Goal: Task Accomplishment & Management: Manage account settings

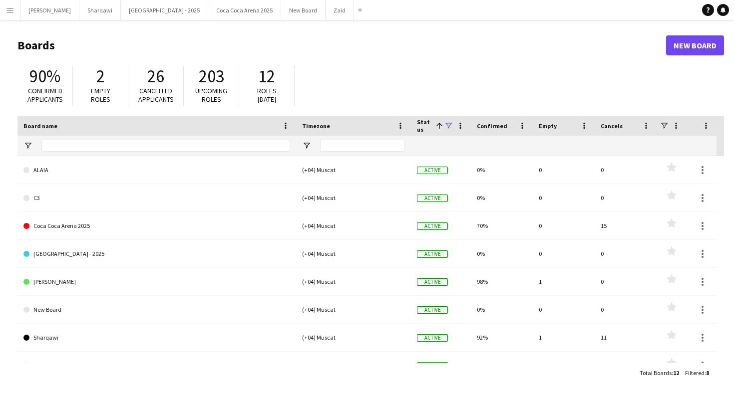
click at [15, 12] on button "Menu" at bounding box center [10, 10] width 20 height 20
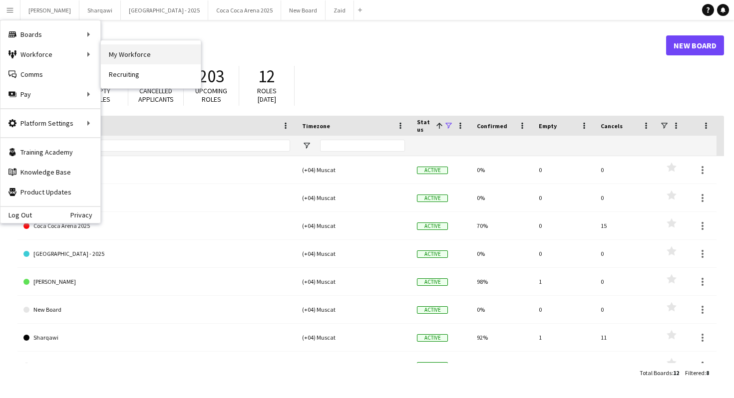
click at [116, 50] on link "My Workforce" at bounding box center [151, 54] width 100 height 20
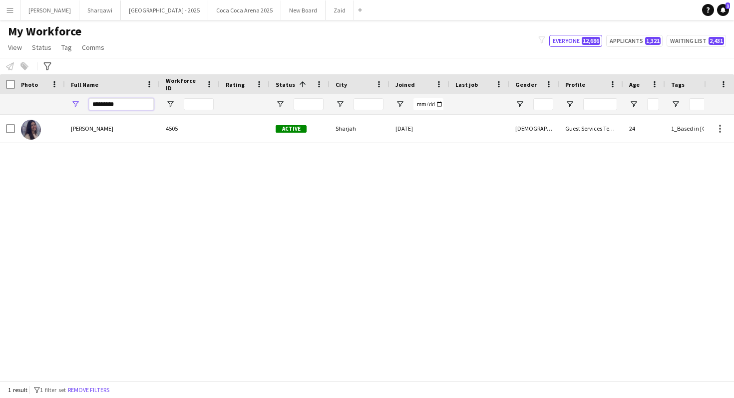
click at [131, 105] on input "*********" at bounding box center [121, 104] width 65 height 12
click at [106, 390] on button "Remove filters" at bounding box center [88, 390] width 45 height 11
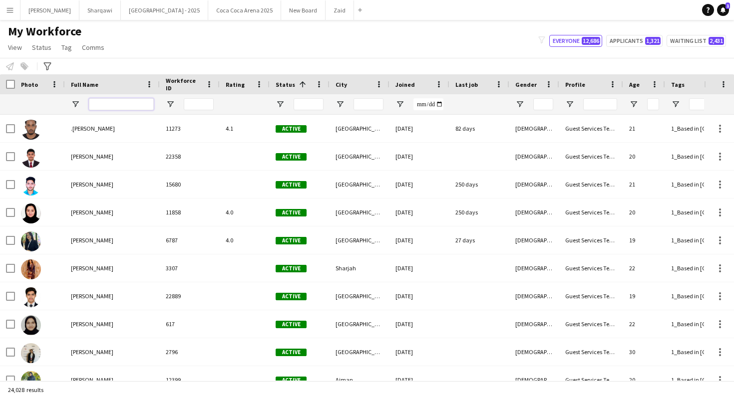
click at [139, 99] on input "Full Name Filter Input" at bounding box center [121, 104] width 65 height 12
click at [325, 7] on button "Zaid Close" at bounding box center [339, 9] width 28 height 19
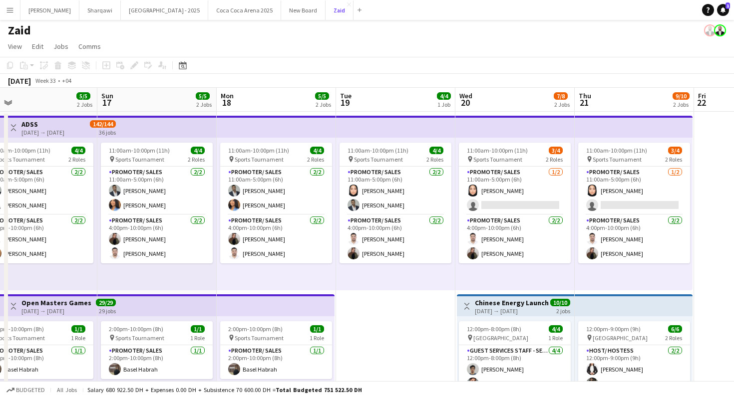
scroll to position [0, 262]
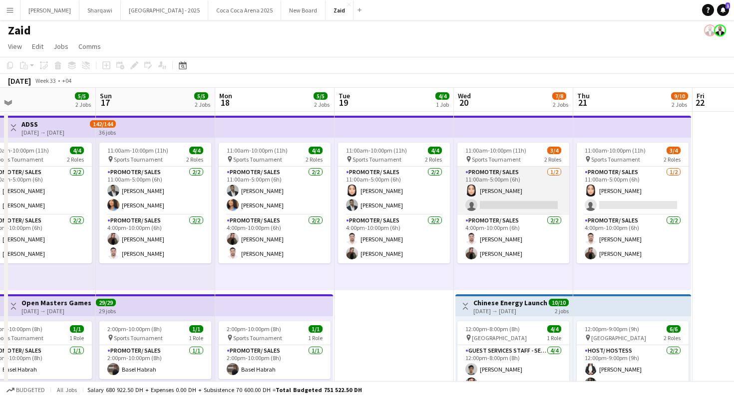
click at [498, 213] on app-card-role "Promoter/ Sales [DATE] 11:00am-5:00pm (6h) [PERSON_NAME] single-neutral-actions" at bounding box center [513, 191] width 112 height 48
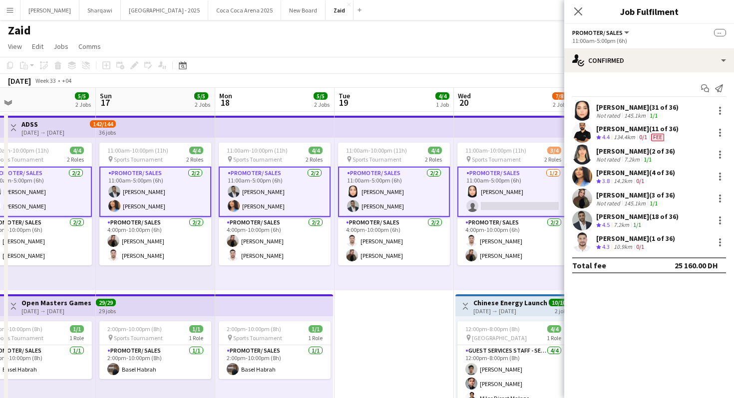
click at [507, 210] on app-card-role "Promoter/ Sales [DATE] 11:00am-5:00pm (6h) [PERSON_NAME] single-neutral-actions" at bounding box center [513, 192] width 112 height 50
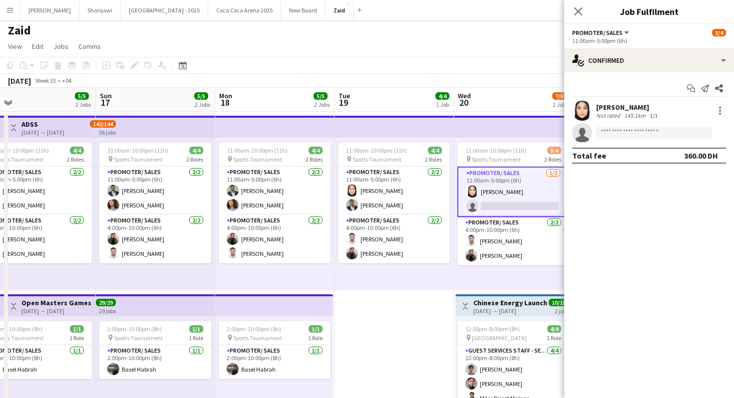
click at [499, 277] on div "11:00am-10:00pm (11h) 3/4 pin Sports Tournament 2 Roles Promoter/ Sales [DATE] …" at bounding box center [513, 214] width 119 height 153
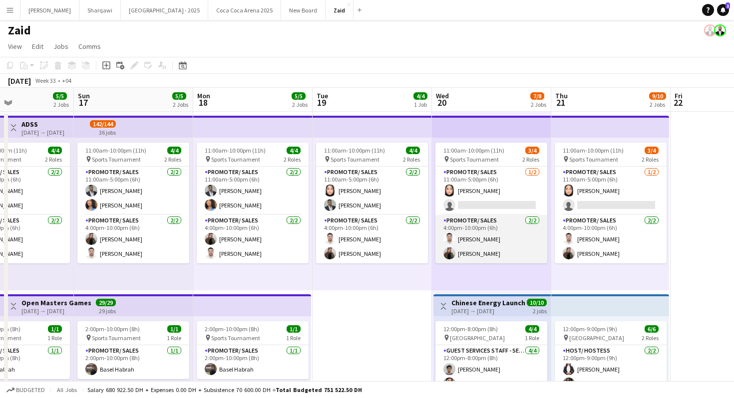
scroll to position [0, 291]
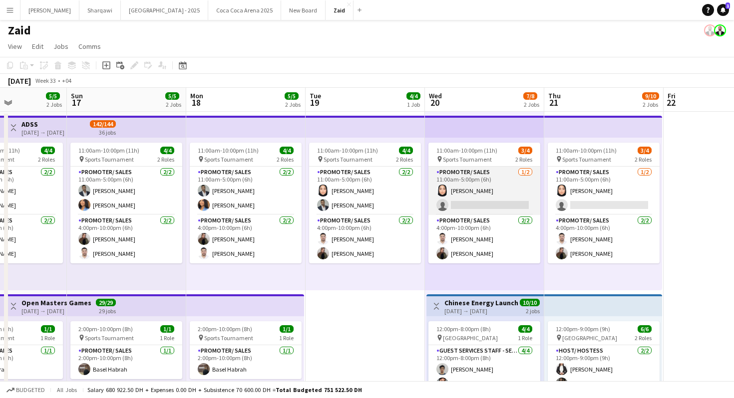
click at [494, 205] on app-card-role "Promoter/ Sales [DATE] 11:00am-5:00pm (6h) [PERSON_NAME] single-neutral-actions" at bounding box center [484, 191] width 112 height 48
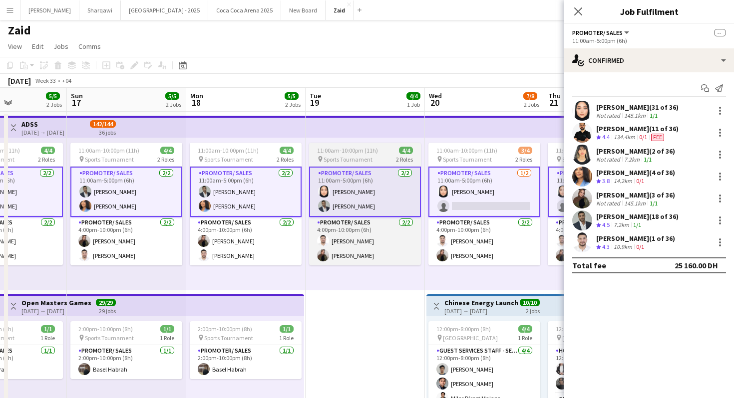
click at [394, 210] on app-card-role "Promoter/ Sales [DATE] 11:00am-5:00pm (6h) [PERSON_NAME] [PERSON_NAME] Habra" at bounding box center [365, 192] width 112 height 50
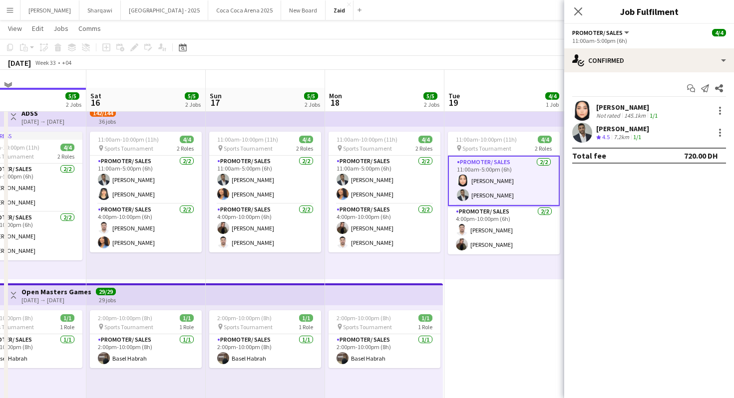
scroll to position [96, 0]
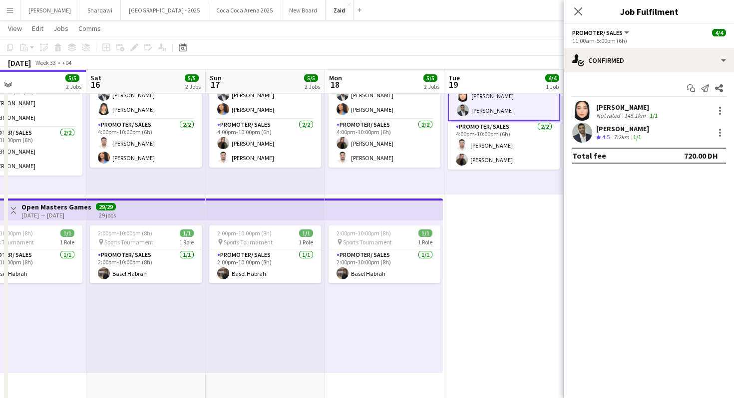
click at [486, 269] on app-date-cell "11:00am-10:00pm (11h) 4/4 pin Sports Tournament 2 Roles Promoter/ Sales [DATE] …" at bounding box center [503, 241] width 119 height 451
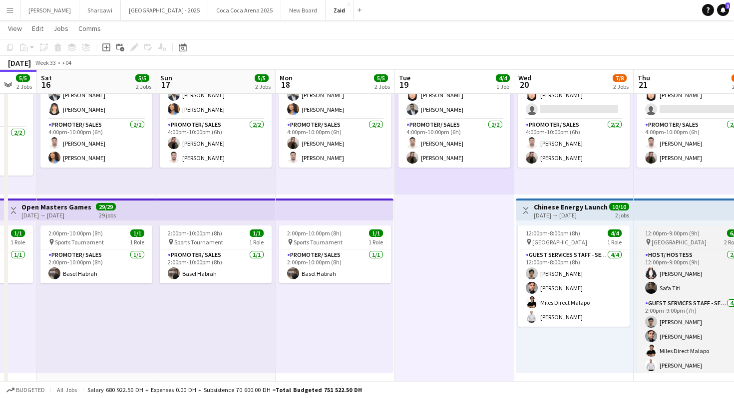
scroll to position [0, 278]
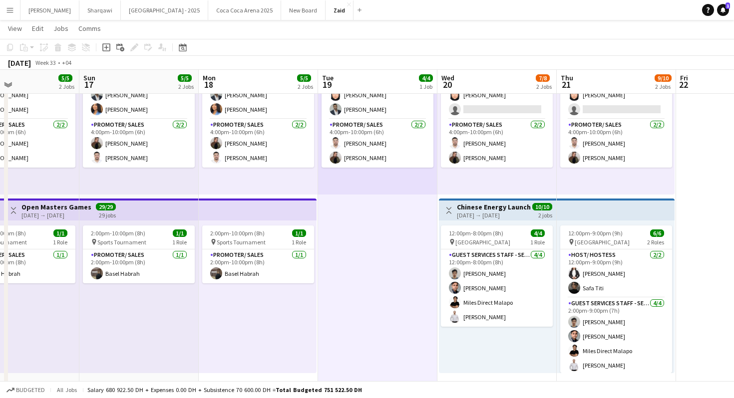
click at [397, 175] on div "11:00am-10:00pm (11h) 4/4 pin Sports Tournament 2 Roles Promoter/ Sales [DATE] …" at bounding box center [377, 118] width 119 height 153
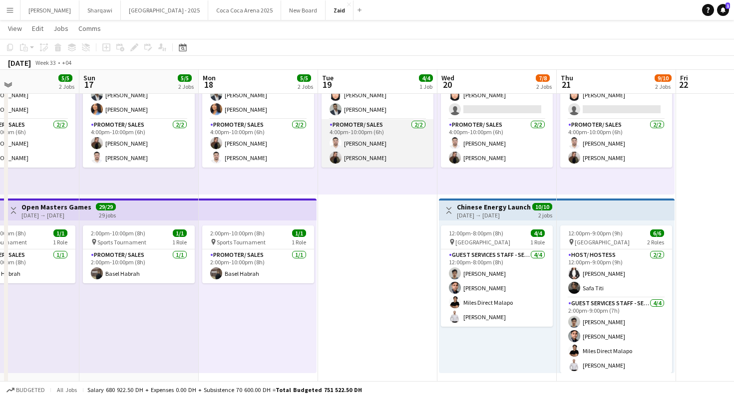
click at [395, 165] on app-card-role "Promoter/ Sales [DATE] 4:00pm-10:00pm (6h) [PERSON_NAME]" at bounding box center [377, 143] width 112 height 48
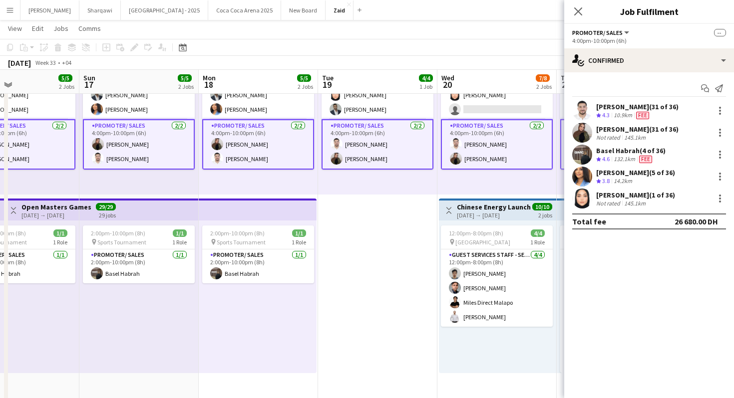
click at [395, 165] on app-card-role "Promoter/ Sales [DATE] 4:00pm-10:00pm (6h) [PERSON_NAME]" at bounding box center [377, 144] width 112 height 50
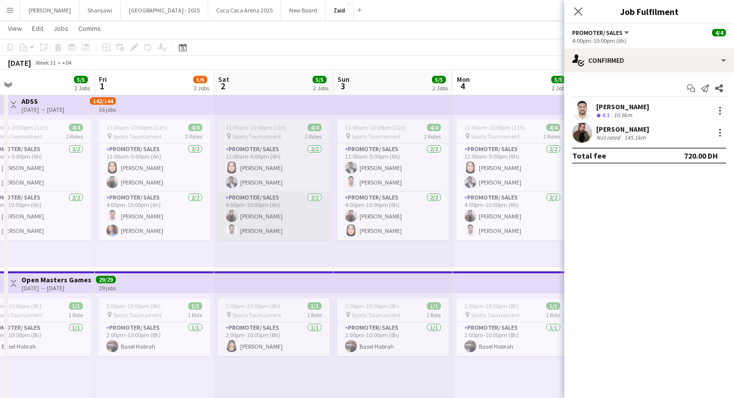
scroll to position [0, 0]
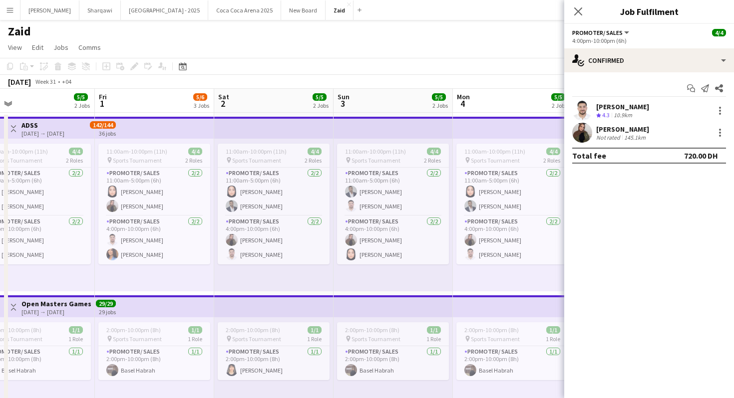
click at [551, 39] on app-page-menu "View Day view expanded Day view collapsed Month view Date picker Jump to [DATE]…" at bounding box center [367, 48] width 734 height 19
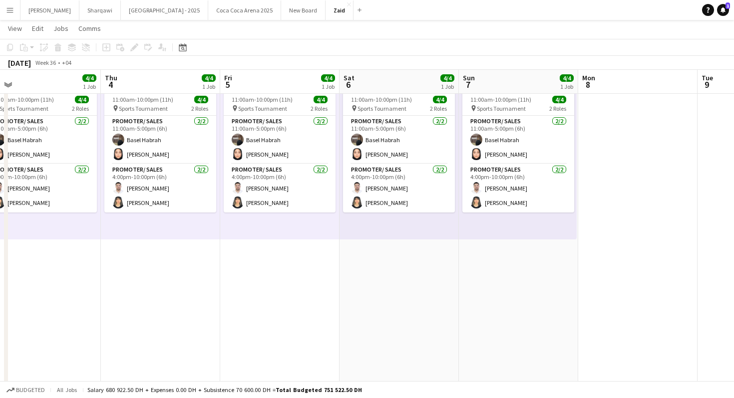
scroll to position [0, 249]
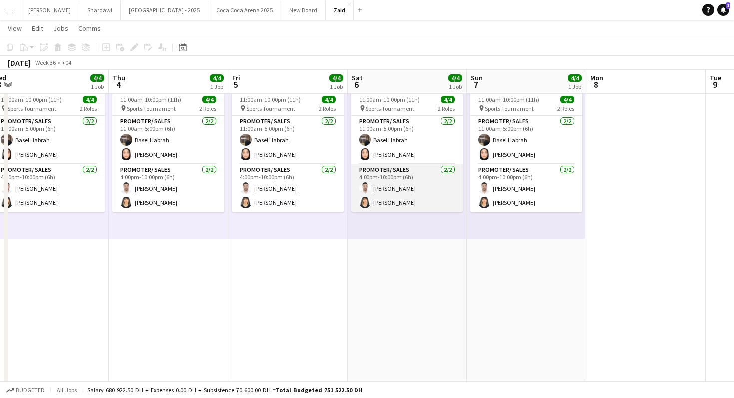
click at [455, 201] on app-card-role "Promoter/ Sales [DATE] 4:00pm-10:00pm (6h) [PERSON_NAME]" at bounding box center [407, 188] width 112 height 48
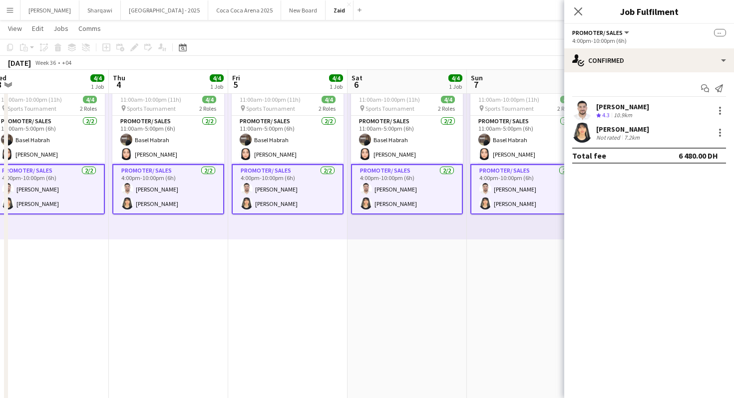
click at [586, 145] on app-confirmed-crew "Mohanad Abumousa Crew rating 4.3 10.9km [PERSON_NAME] Not rated 7.2km Total fee…" at bounding box center [649, 132] width 170 height 63
click at [582, 138] on app-user-avatar at bounding box center [582, 133] width 20 height 20
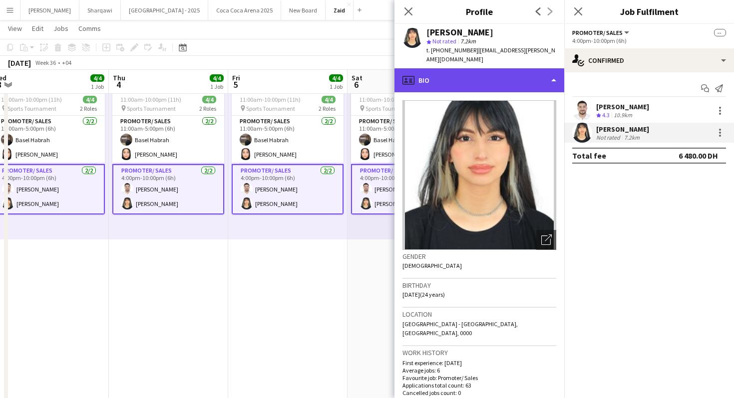
click at [467, 76] on div "profile Bio" at bounding box center [479, 80] width 170 height 24
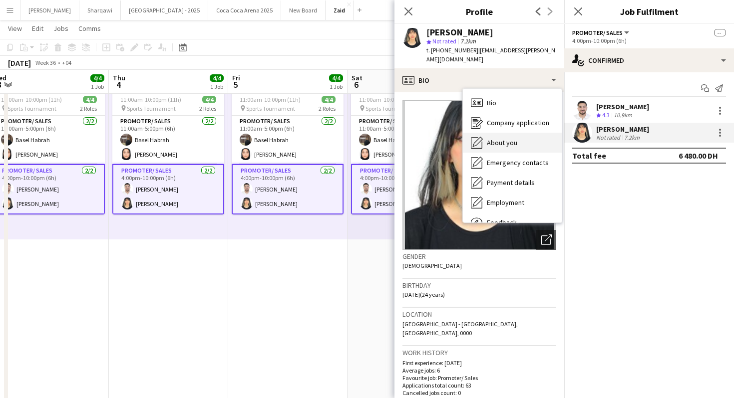
click at [497, 138] on span "About you" at bounding box center [502, 142] width 30 height 9
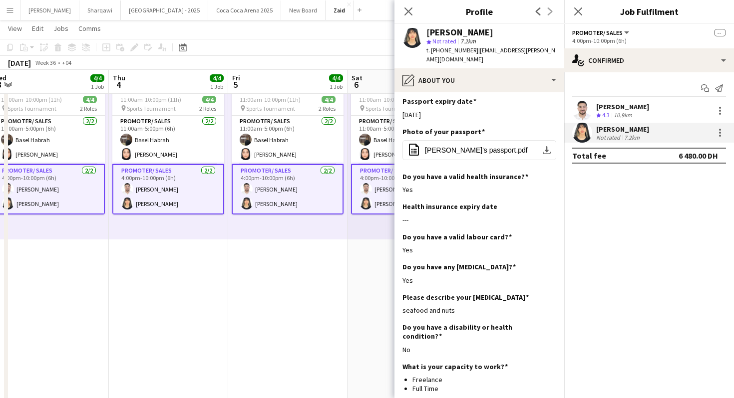
scroll to position [633, 0]
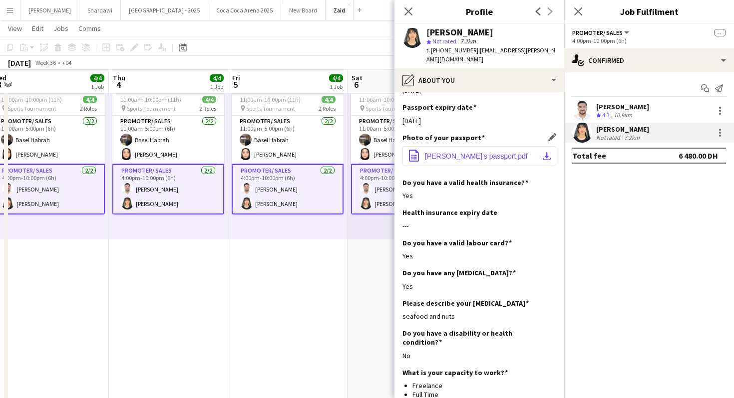
click at [485, 152] on span "[PERSON_NAME]'s passport.pdf" at bounding box center [476, 156] width 103 height 8
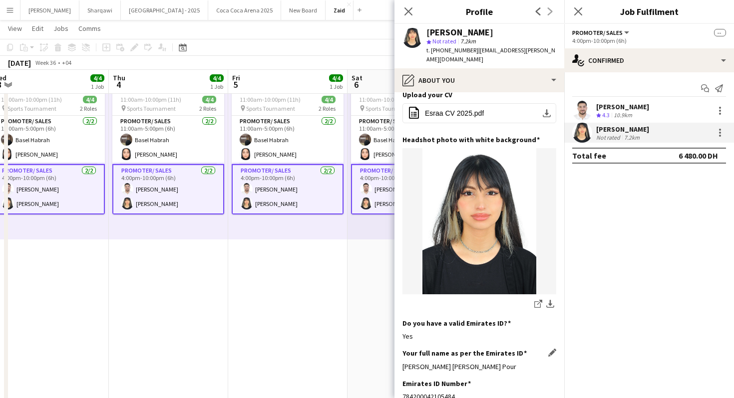
scroll to position [79, 0]
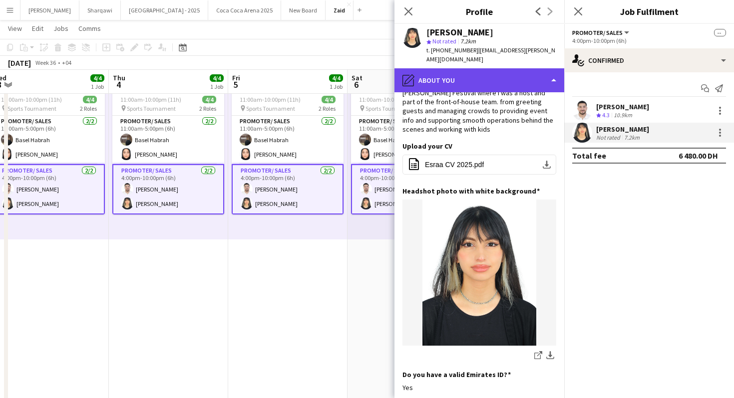
click at [517, 82] on div "pencil4 About you" at bounding box center [479, 80] width 170 height 24
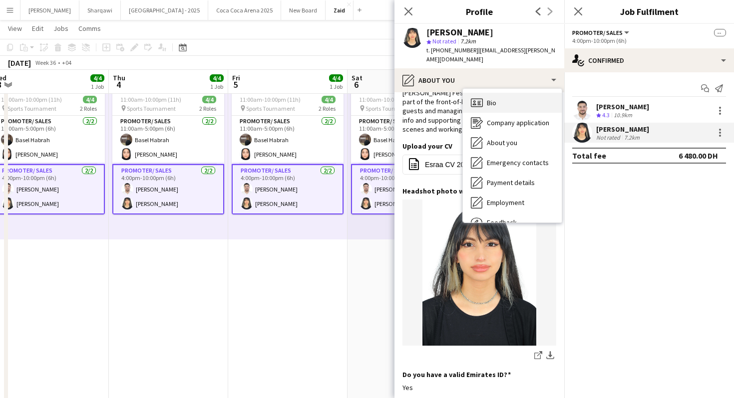
drag, startPoint x: 525, startPoint y: 111, endPoint x: 525, endPoint y: 99, distance: 12.0
click at [525, 99] on div "Bio Bio Company application Company application About you About you Emergency c…" at bounding box center [512, 156] width 99 height 134
click at [525, 99] on div "Bio Bio" at bounding box center [512, 103] width 99 height 20
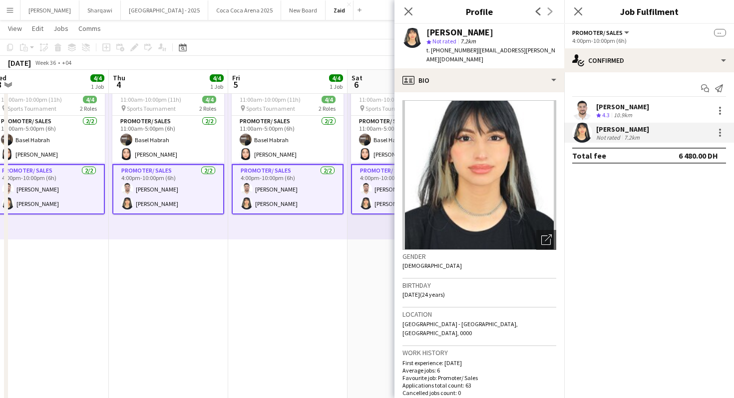
scroll to position [25, 0]
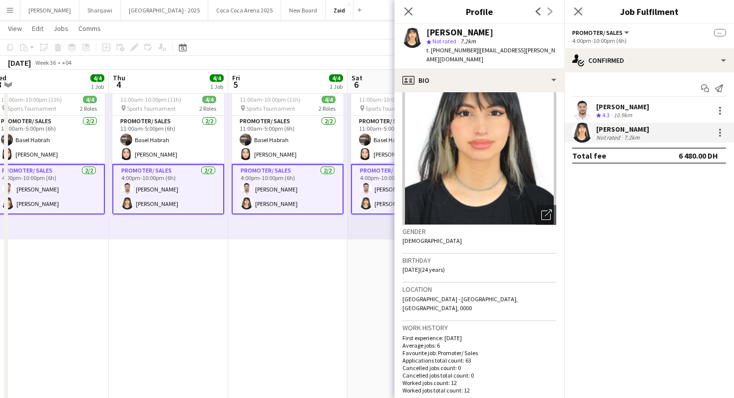
click at [384, 232] on div "11:00am-10:00pm (11h) 4/4 pin Sports Tournament 2 Roles Promoter/ Sales [DATE] …" at bounding box center [406, 163] width 119 height 153
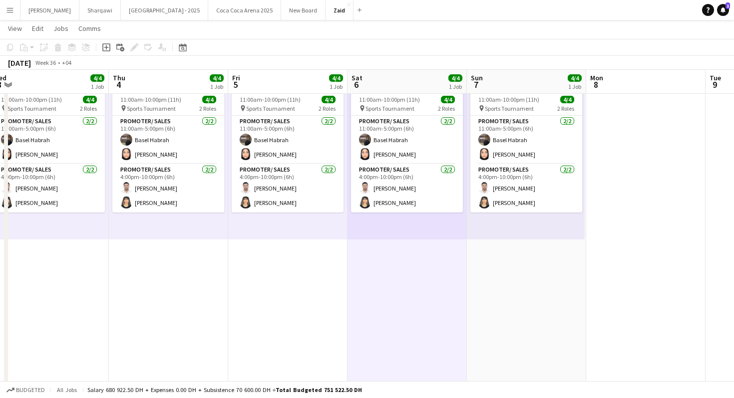
scroll to position [0, 279]
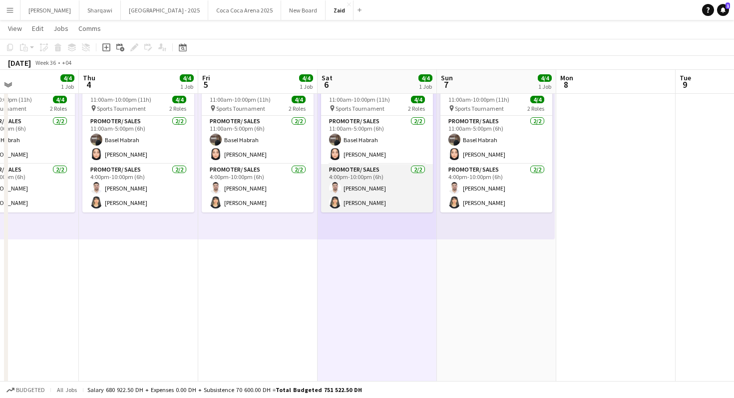
click at [382, 192] on app-card-role "Promoter/ Sales [DATE] 4:00pm-10:00pm (6h) [PERSON_NAME]" at bounding box center [377, 188] width 112 height 48
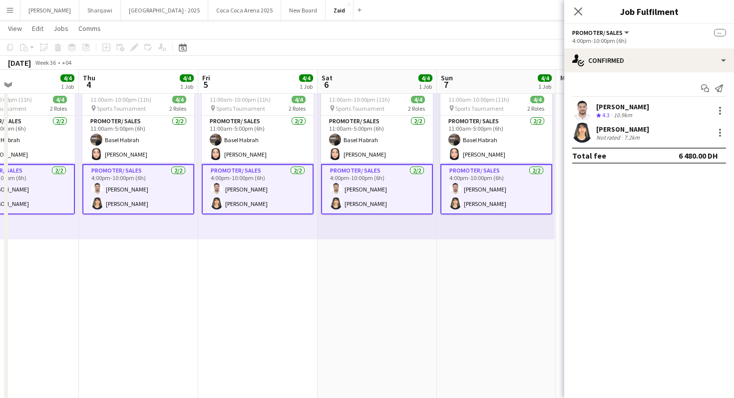
click at [574, 134] on app-user-avatar at bounding box center [582, 133] width 20 height 20
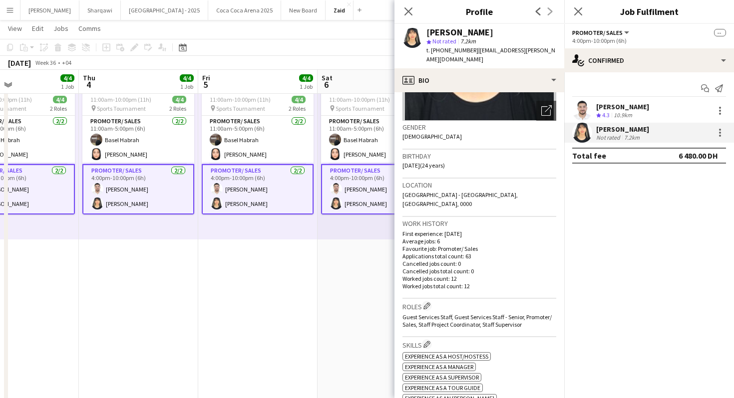
scroll to position [130, 0]
click at [376, 228] on div "11:00am-10:00pm (11h) 4/4 pin Sports Tournament 2 Roles Promoter/ Sales [DATE] …" at bounding box center [376, 163] width 119 height 153
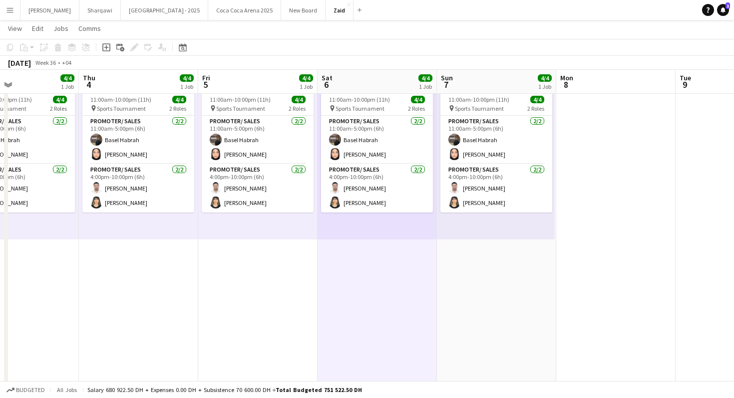
scroll to position [49, 0]
click at [208, 17] on button "[GEOGRAPHIC_DATA] 2025 Close" at bounding box center [244, 9] width 73 height 19
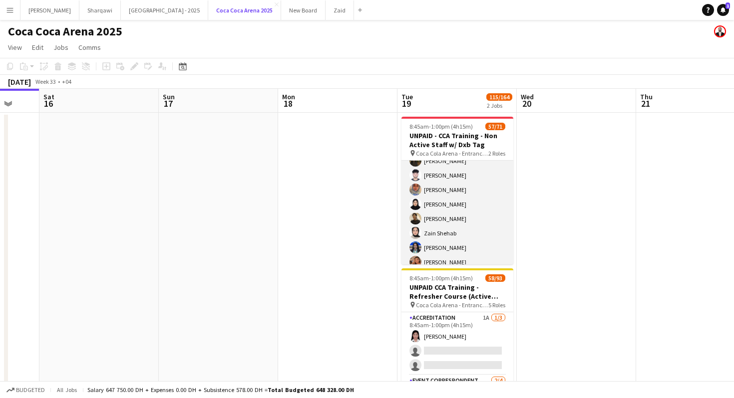
scroll to position [22, 0]
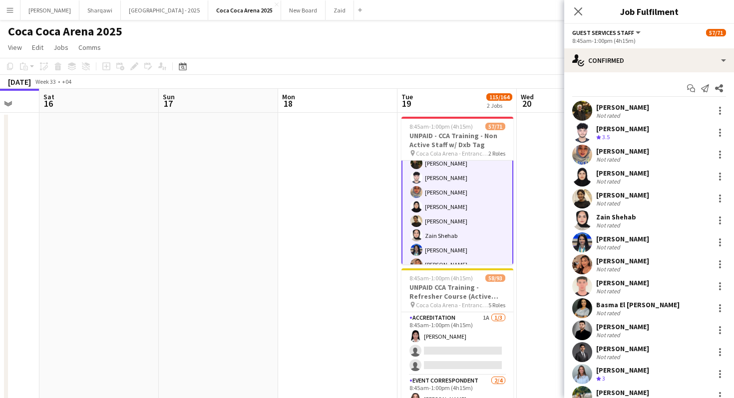
scroll to position [23, 0]
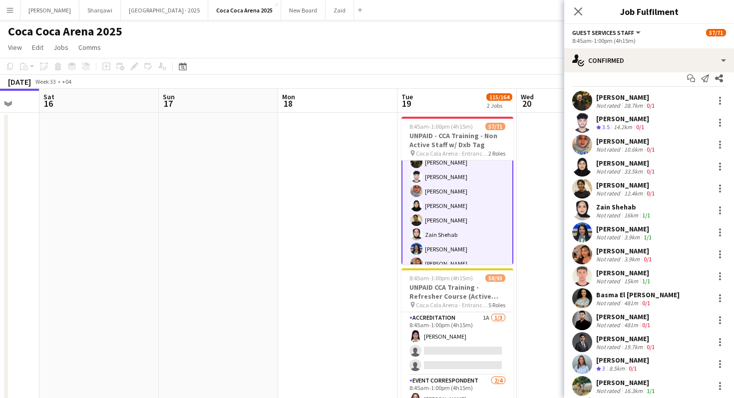
scroll to position [13, 0]
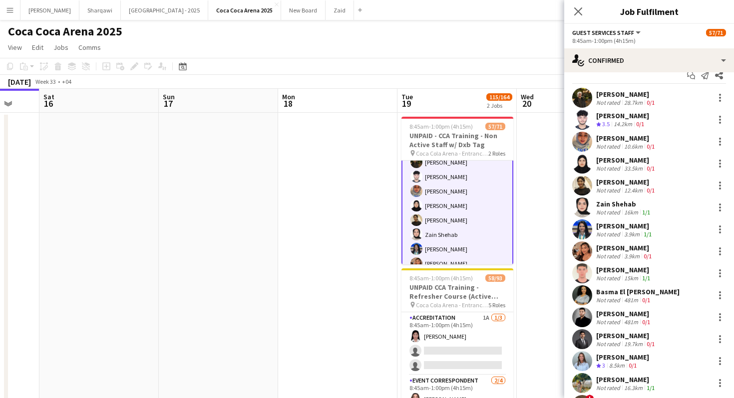
click at [627, 171] on div "33.5km" at bounding box center [633, 168] width 22 height 7
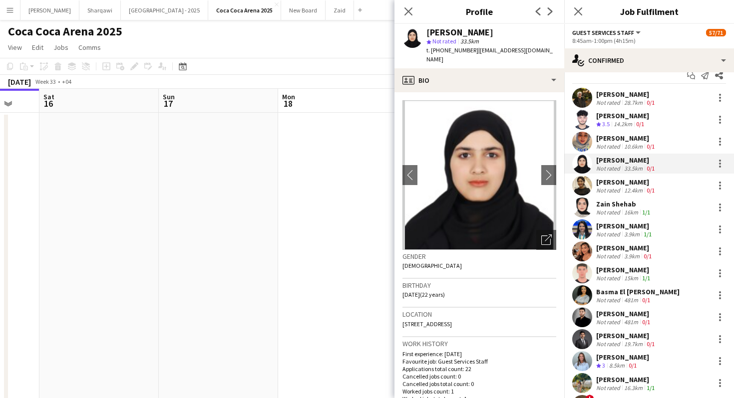
click at [632, 185] on div "[PERSON_NAME]" at bounding box center [626, 182] width 60 height 9
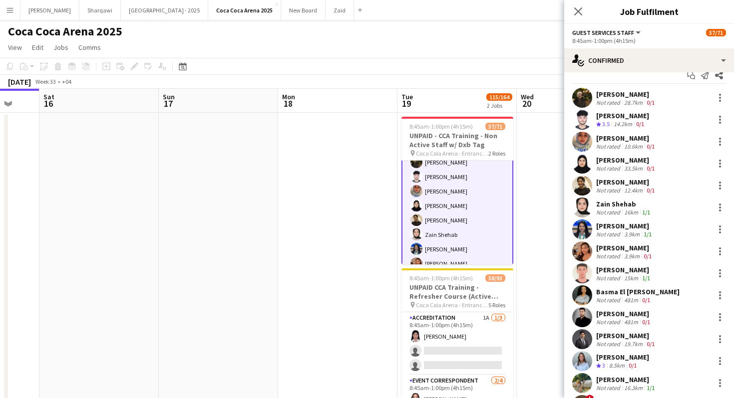
click at [627, 224] on div "[PERSON_NAME]" at bounding box center [624, 226] width 57 height 9
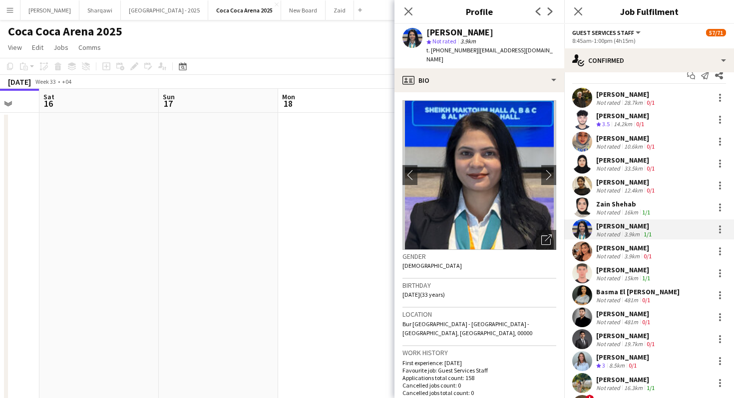
scroll to position [34, 0]
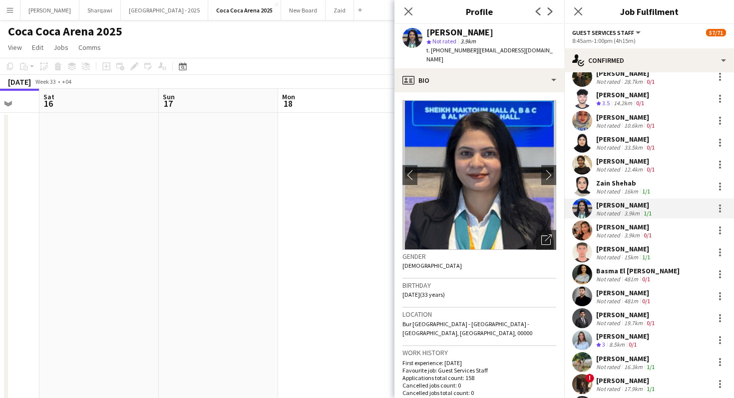
click at [627, 224] on div "[PERSON_NAME]" at bounding box center [624, 227] width 57 height 9
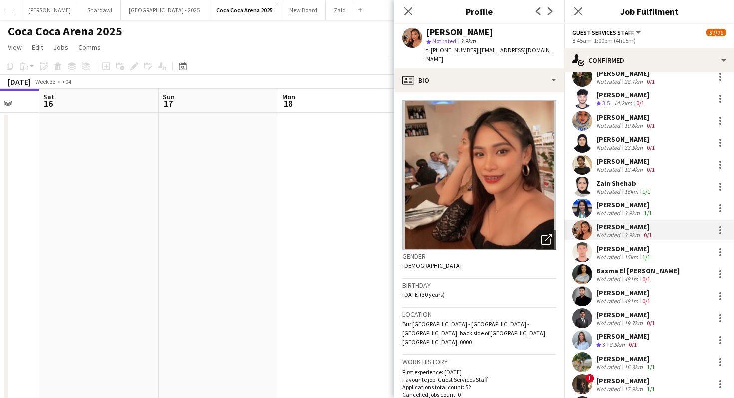
click at [636, 245] on div "[PERSON_NAME]" at bounding box center [624, 249] width 56 height 9
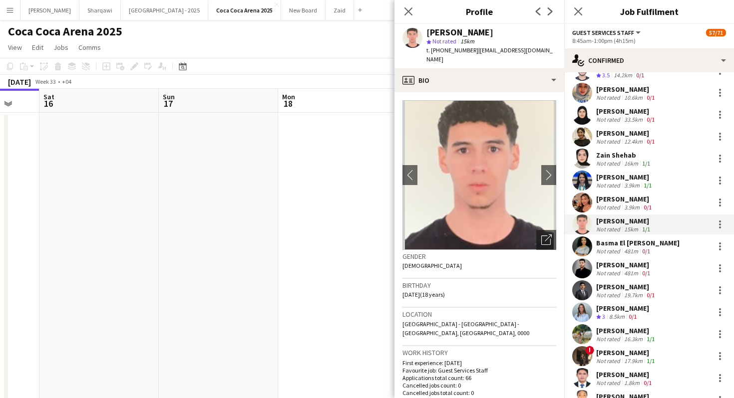
scroll to position [65, 0]
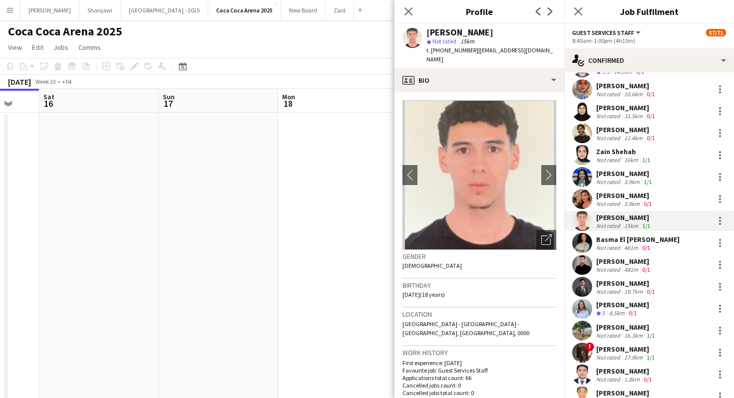
click at [635, 242] on div "Basma El [PERSON_NAME]" at bounding box center [637, 239] width 83 height 9
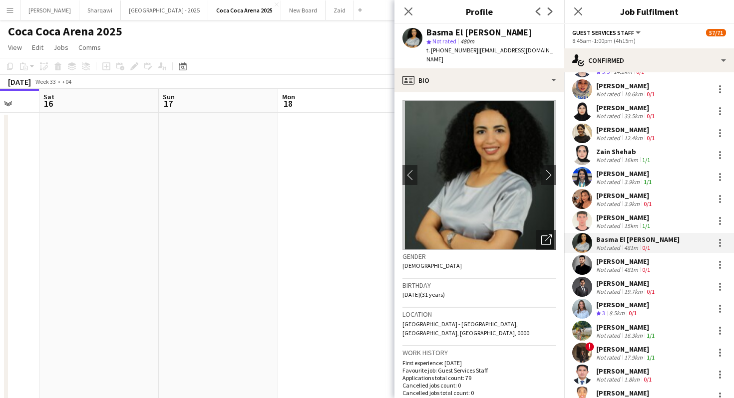
click at [644, 261] on div "[PERSON_NAME]" at bounding box center [624, 261] width 56 height 9
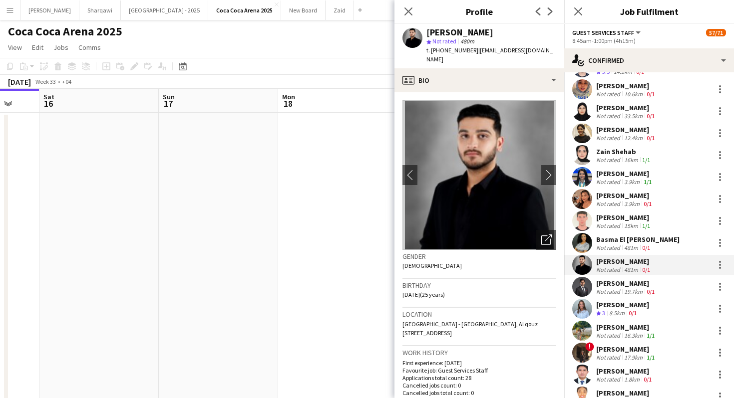
click at [644, 280] on div "[PERSON_NAME]" at bounding box center [626, 283] width 60 height 9
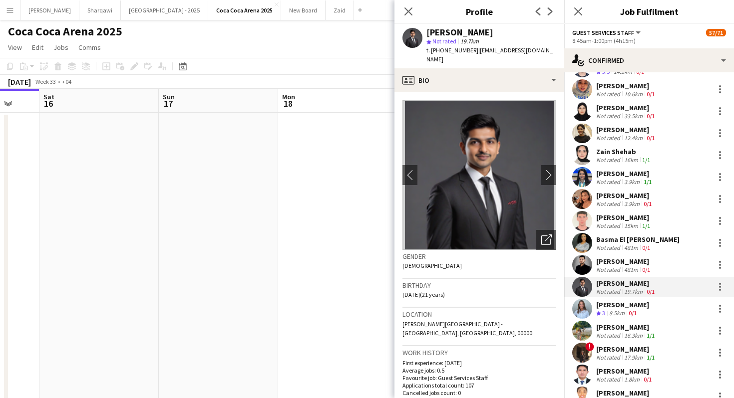
scroll to position [85, 0]
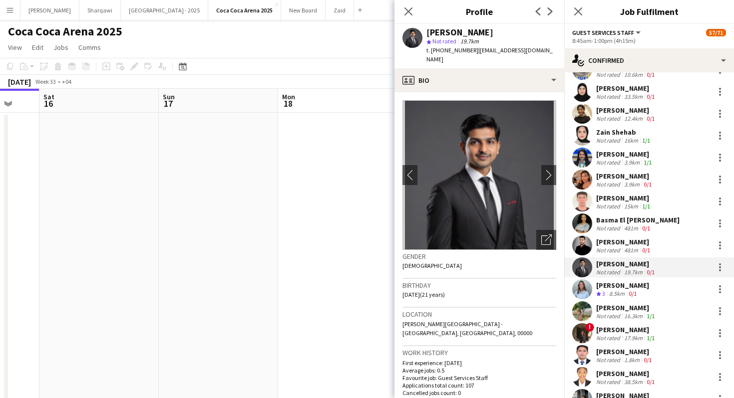
click at [655, 281] on div "[PERSON_NAME] Crew rating 3 8.5km 0/1" at bounding box center [649, 289] width 170 height 20
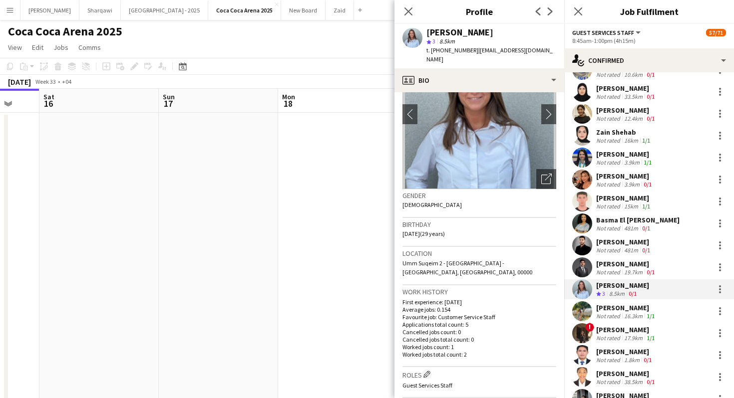
scroll to position [0, 0]
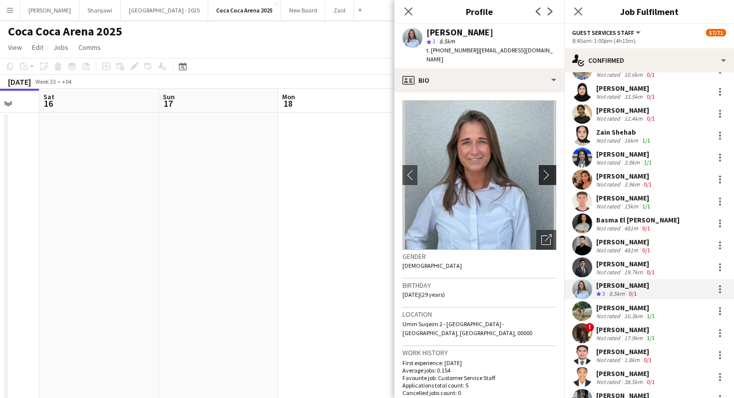
click at [544, 170] on app-icon "chevron-right" at bounding box center [548, 175] width 15 height 10
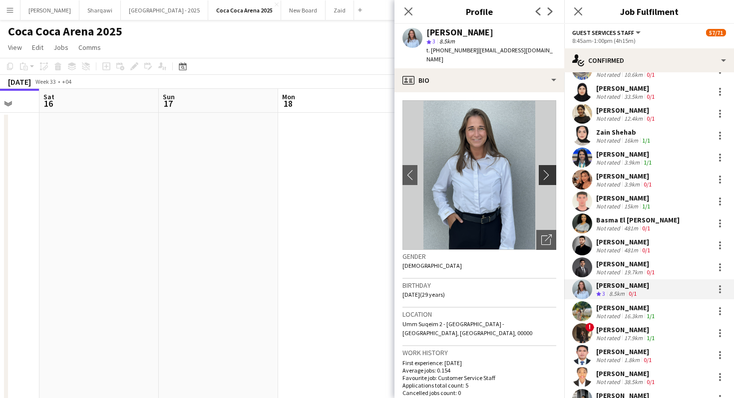
click at [542, 170] on app-icon "chevron-right" at bounding box center [548, 175] width 15 height 10
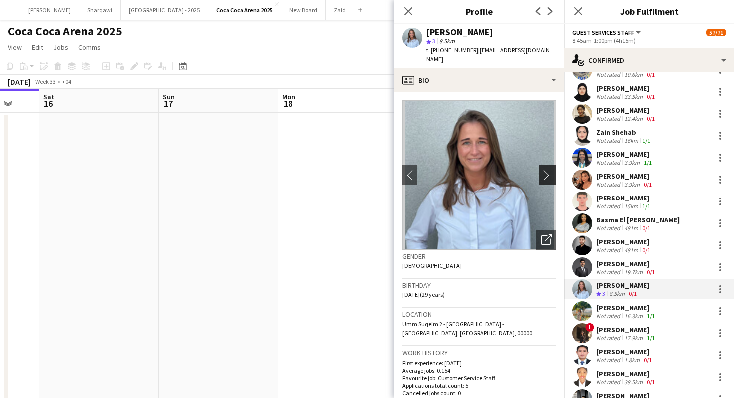
click at [542, 170] on app-icon "chevron-right" at bounding box center [548, 175] width 15 height 10
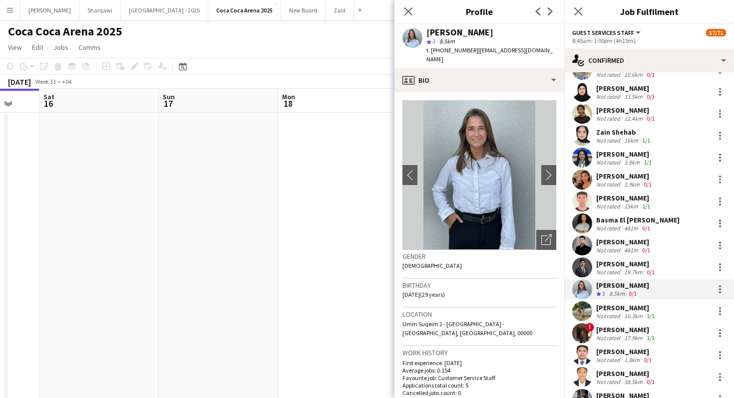
click at [546, 220] on img at bounding box center [479, 175] width 154 height 150
click at [546, 235] on icon "Open photos pop-in" at bounding box center [546, 240] width 10 height 10
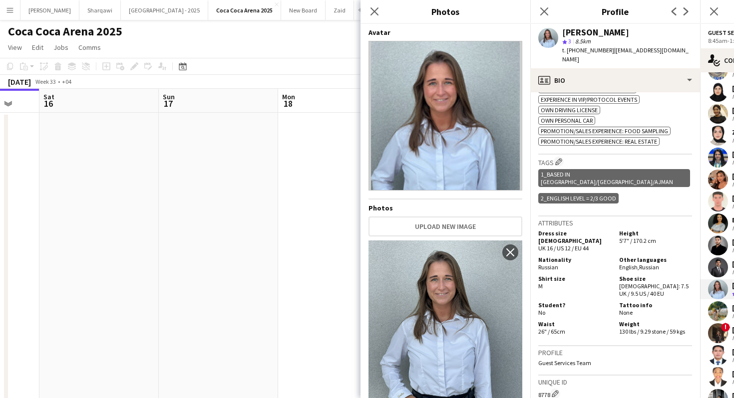
scroll to position [483, 0]
click at [604, 170] on div "1_Based in [GEOGRAPHIC_DATA]/[GEOGRAPHIC_DATA]/Ajman" at bounding box center [614, 179] width 152 height 18
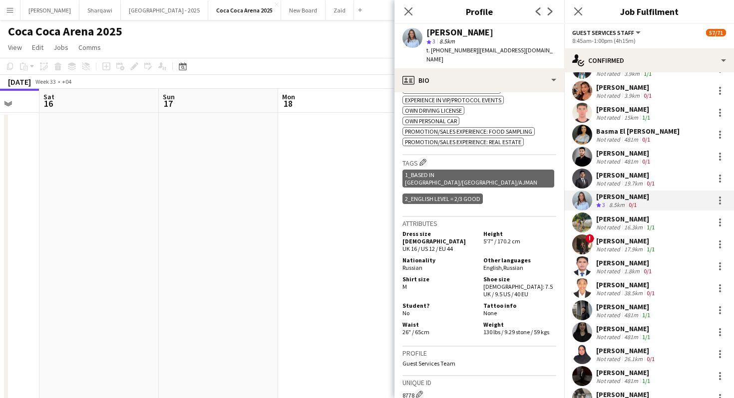
scroll to position [176, 0]
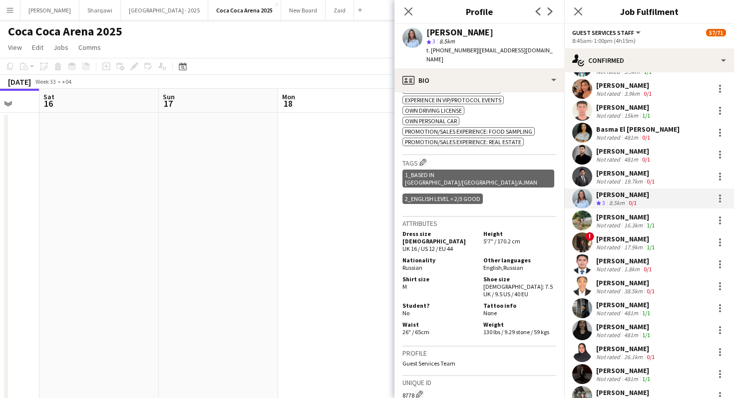
click at [652, 227] on app-skills-label "1/1" at bounding box center [650, 225] width 8 height 7
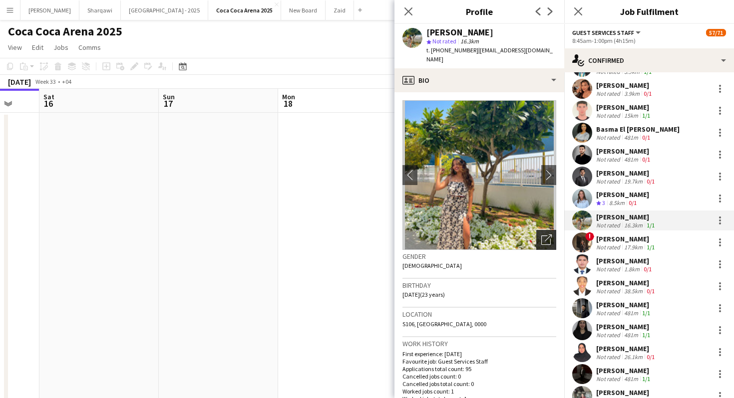
click at [551, 230] on div "Open photos pop-in" at bounding box center [546, 240] width 20 height 20
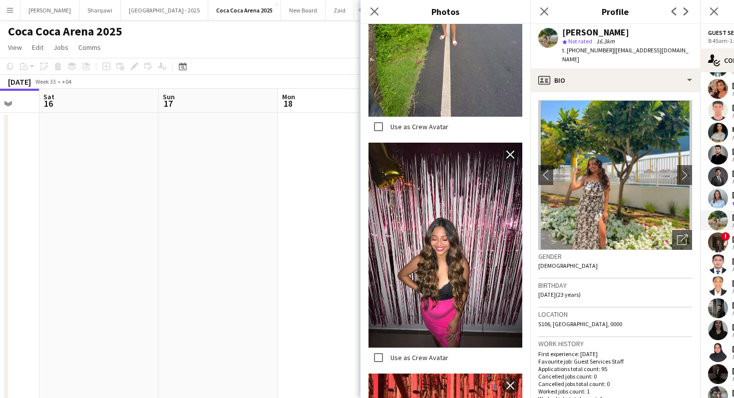
scroll to position [706, 0]
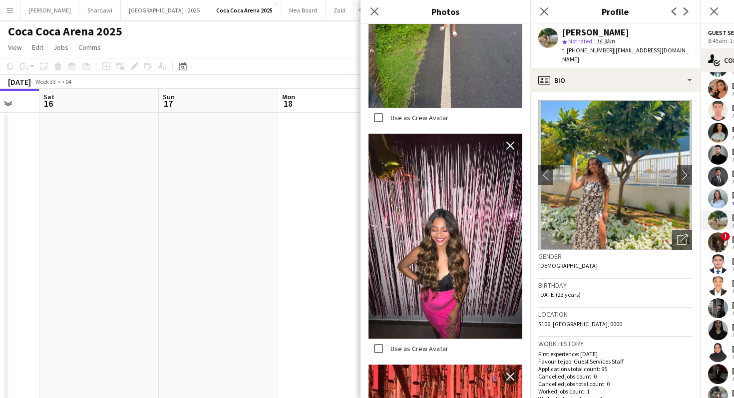
click at [546, 320] on span "S106, [GEOGRAPHIC_DATA], 0000" at bounding box center [580, 323] width 84 height 7
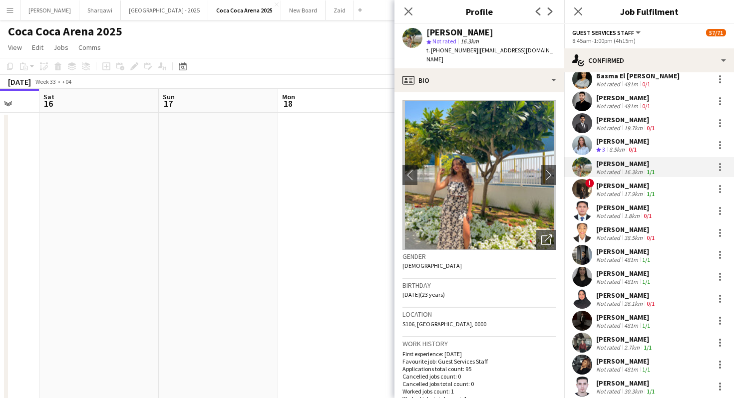
scroll to position [236, 0]
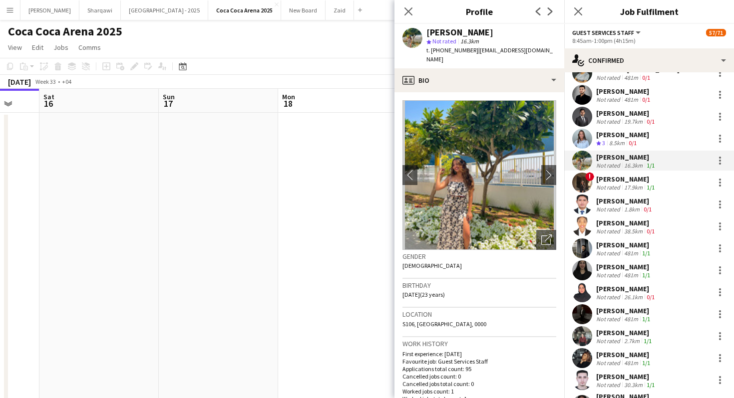
click at [607, 269] on div "[PERSON_NAME]" at bounding box center [624, 266] width 56 height 9
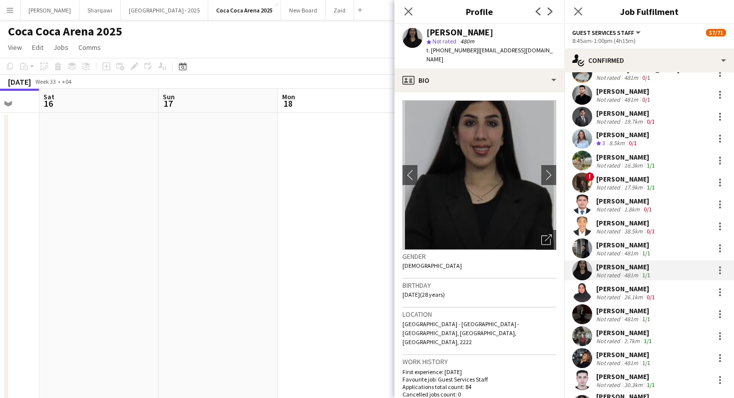
click at [620, 288] on div "[PERSON_NAME]" at bounding box center [626, 288] width 60 height 9
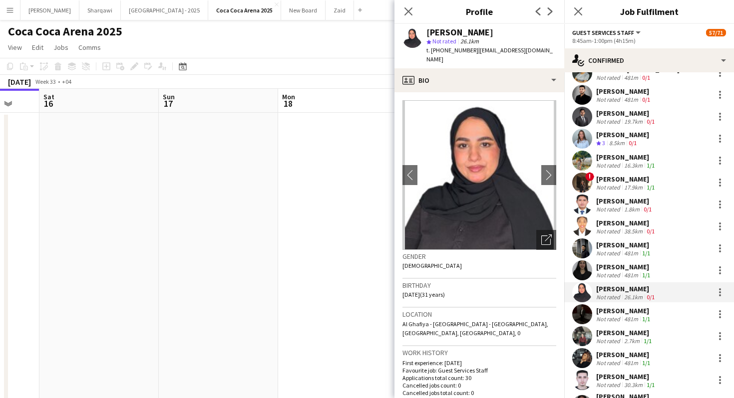
click at [619, 273] on div "Not rated" at bounding box center [609, 274] width 26 height 7
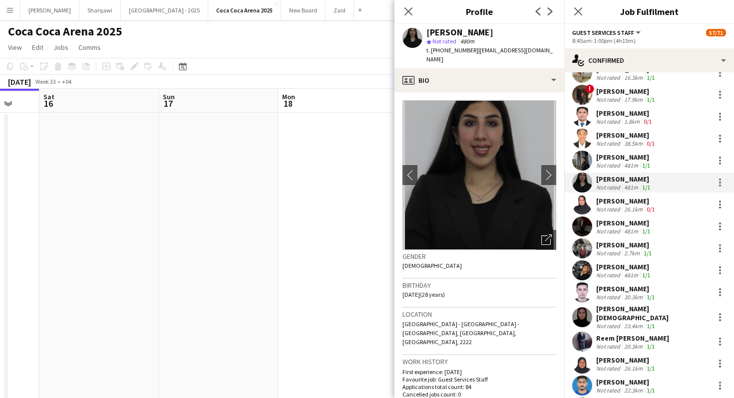
scroll to position [325, 0]
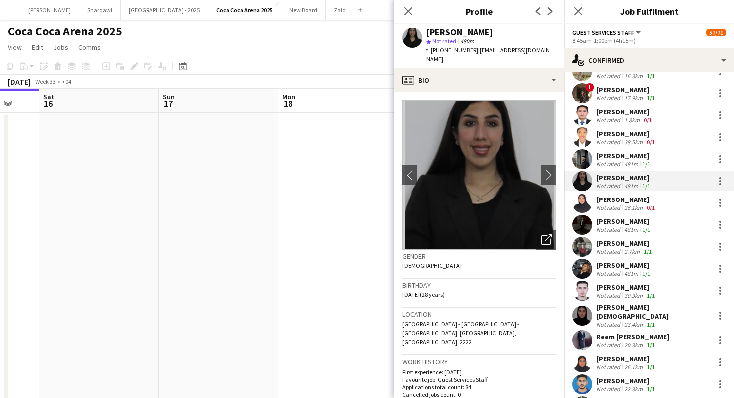
click at [619, 273] on div "Not rated" at bounding box center [609, 273] width 26 height 7
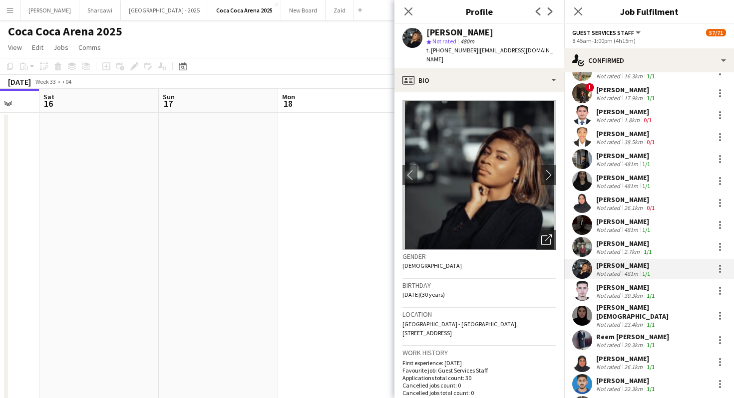
click at [618, 255] on div "Not rated" at bounding box center [609, 251] width 26 height 7
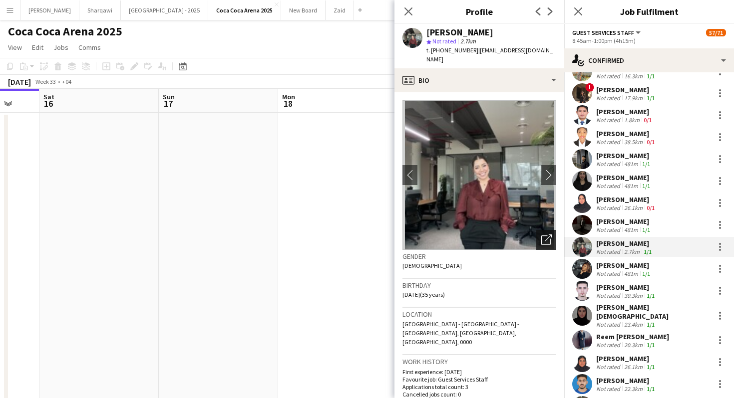
click at [553, 234] on div "Open photos pop-in" at bounding box center [546, 240] width 20 height 20
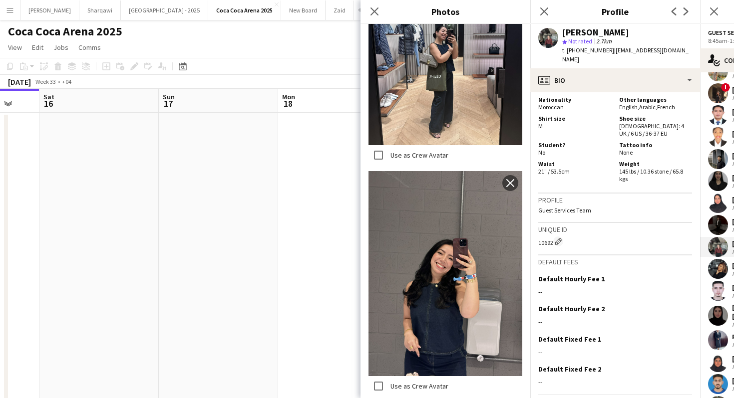
scroll to position [505, 0]
click at [657, 288] on div "--" at bounding box center [615, 292] width 154 height 9
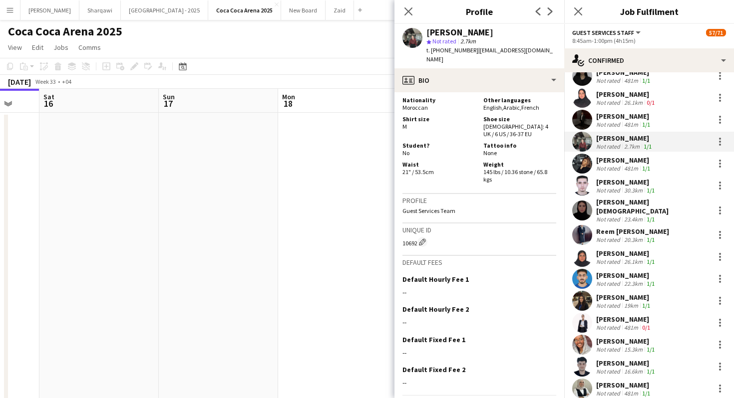
scroll to position [427, 0]
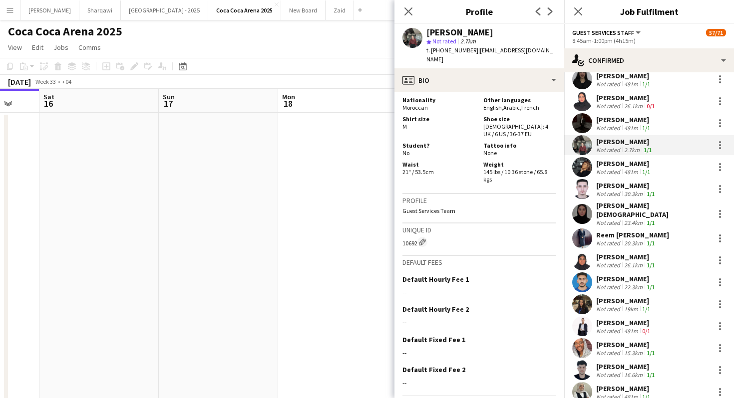
click at [656, 182] on div "[PERSON_NAME] Not rated 30.3km 1/1" at bounding box center [649, 189] width 170 height 20
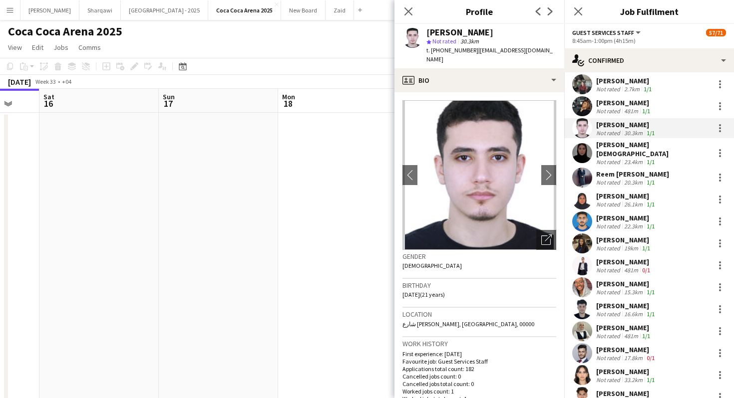
scroll to position [490, 0]
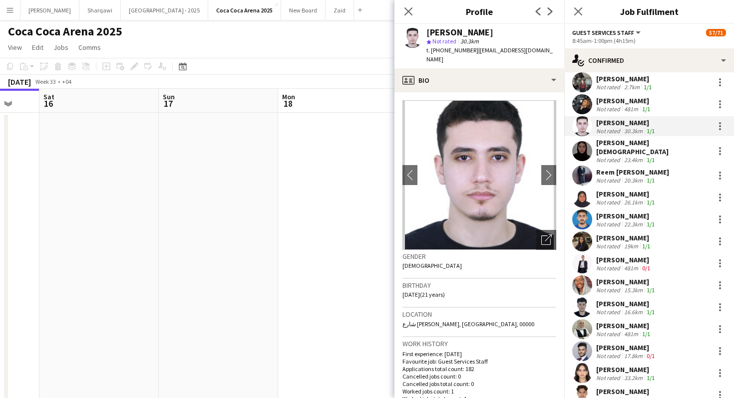
click at [648, 191] on div "[PERSON_NAME]" at bounding box center [626, 194] width 60 height 9
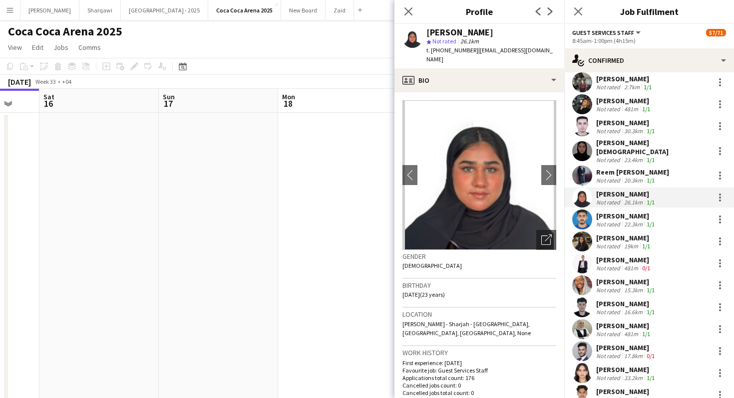
click at [647, 177] on app-skills-label "1/1" at bounding box center [650, 180] width 8 height 7
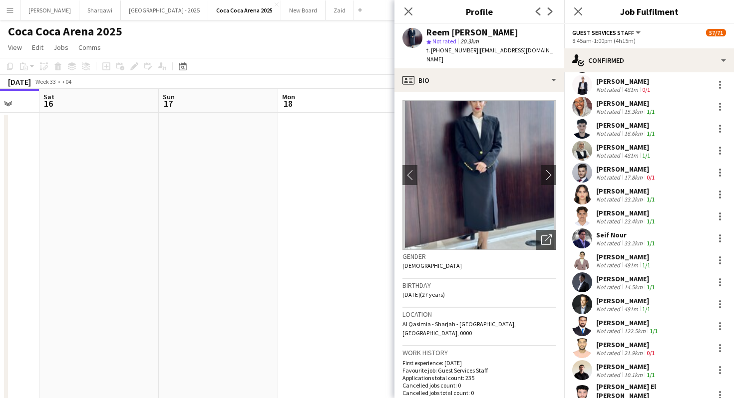
scroll to position [680, 0]
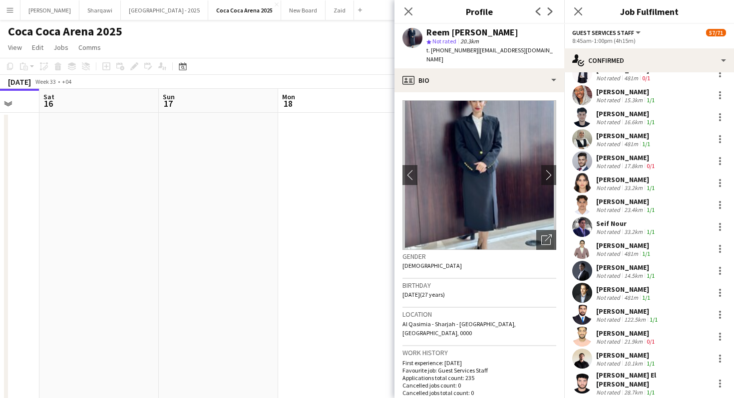
click at [655, 219] on div "Seif Nour" at bounding box center [626, 223] width 60 height 9
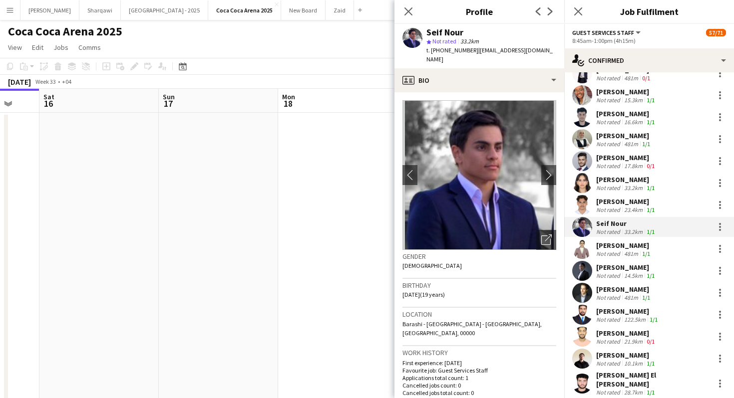
click at [654, 167] on div "[PERSON_NAME] Not rated 28.7km 0/1 [PERSON_NAME] Crew rating 3.5 14.2km 0/1 [PE…" at bounding box center [649, 194] width 170 height 1546
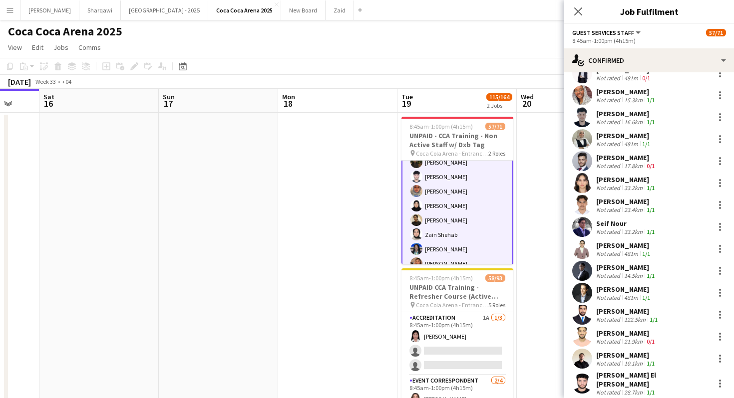
click at [653, 175] on div "[PERSON_NAME]" at bounding box center [626, 179] width 60 height 9
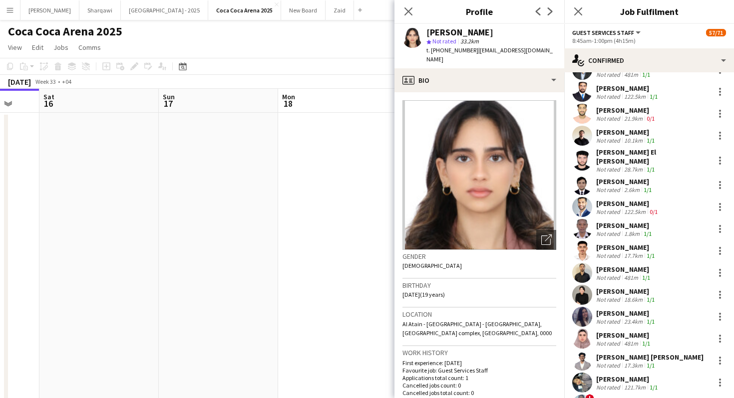
scroll to position [907, 0]
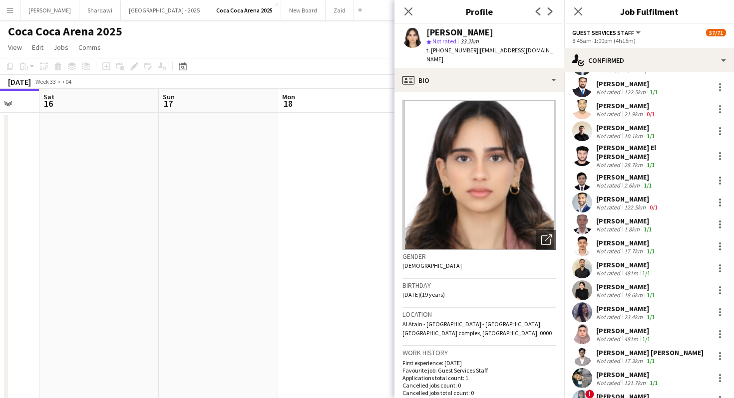
click at [635, 217] on div "[PERSON_NAME]" at bounding box center [624, 221] width 57 height 9
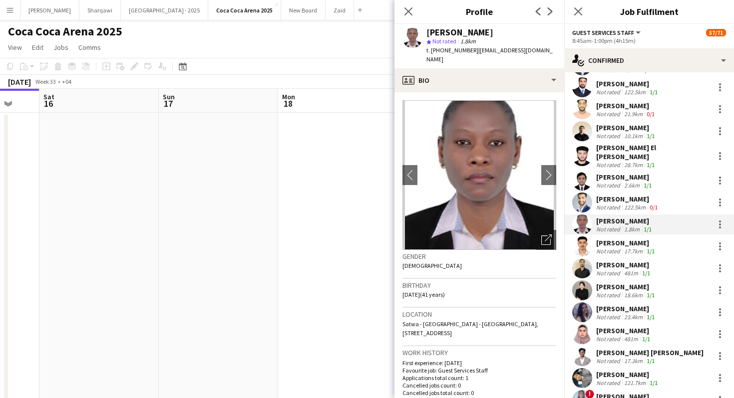
click at [641, 239] on div "[PERSON_NAME]" at bounding box center [626, 243] width 60 height 9
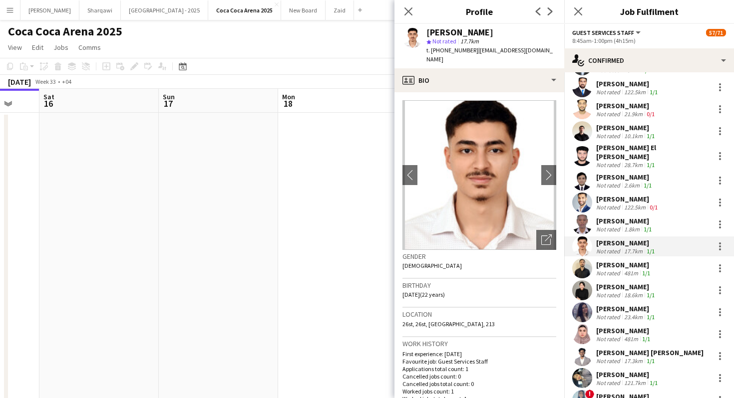
click at [642, 260] on div "[PERSON_NAME]" at bounding box center [624, 264] width 56 height 9
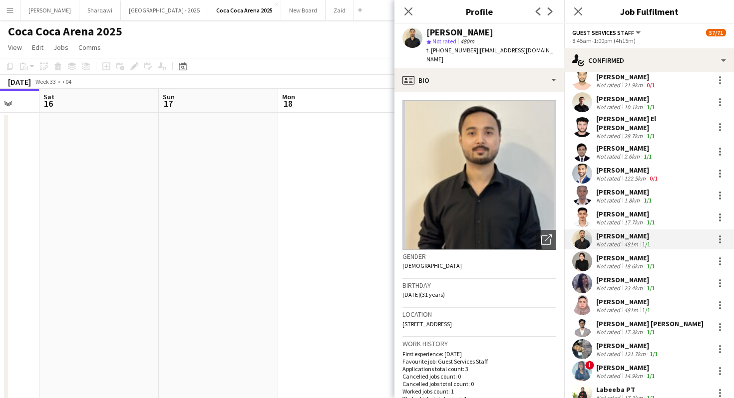
click at [642, 262] on div "18.6km" at bounding box center [633, 265] width 22 height 7
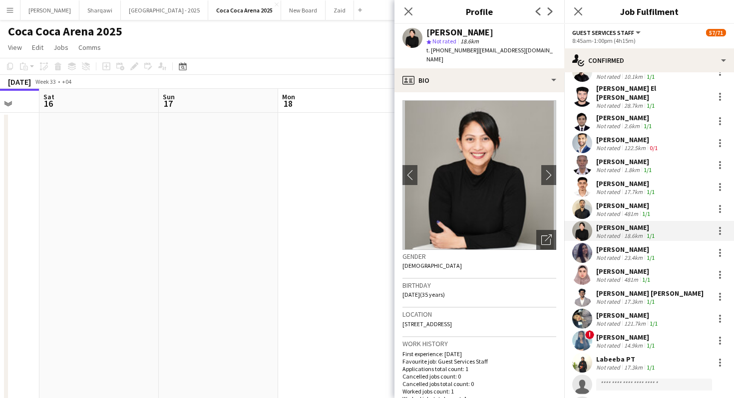
scroll to position [968, 0]
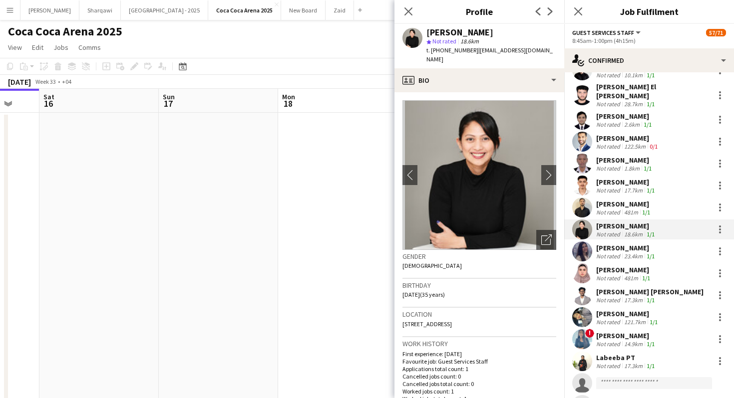
click at [642, 265] on div "[PERSON_NAME]" at bounding box center [624, 269] width 56 height 9
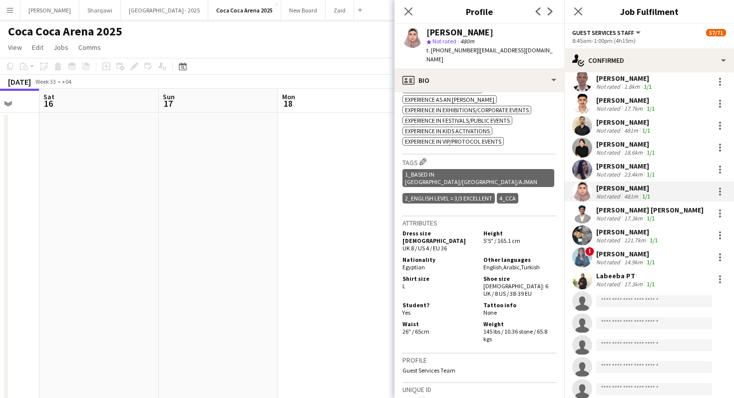
scroll to position [402, 0]
click at [637, 250] on div "[PERSON_NAME]" at bounding box center [626, 254] width 60 height 9
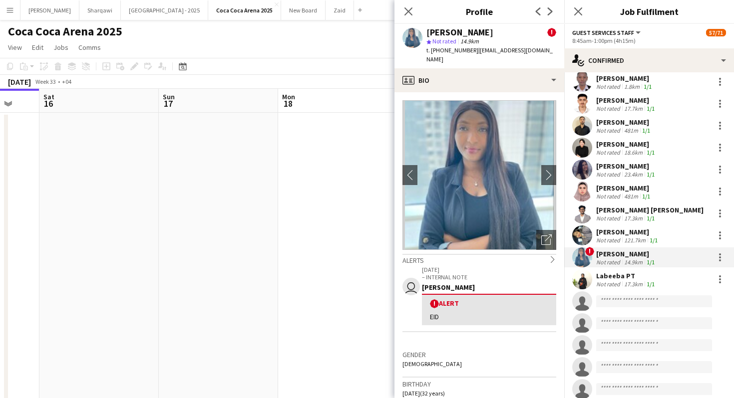
click at [645, 228] on div "[PERSON_NAME]" at bounding box center [627, 232] width 63 height 9
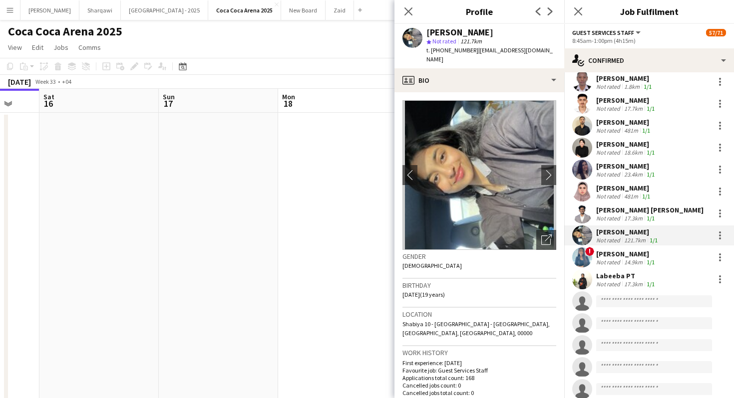
click at [646, 206] on div "[PERSON_NAME] [PERSON_NAME]" at bounding box center [649, 210] width 107 height 9
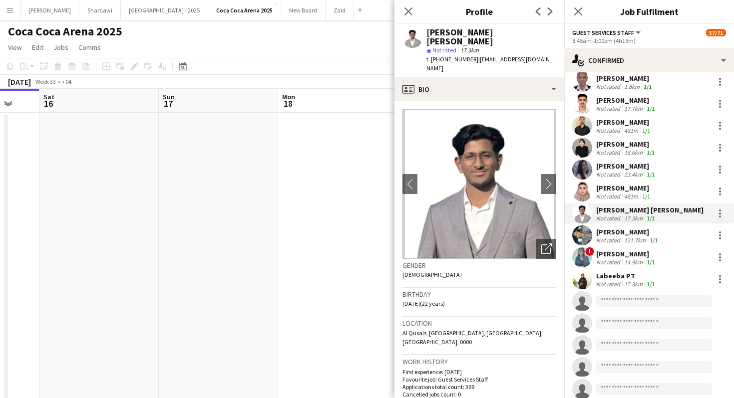
click at [641, 269] on div "Labeeba PT Not rated 17.3km 1/1" at bounding box center [649, 279] width 170 height 20
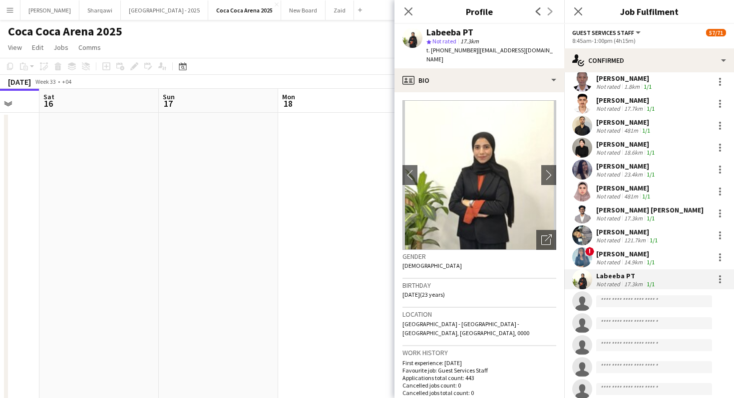
click at [248, 233] on app-date-cell at bounding box center [218, 274] width 119 height 323
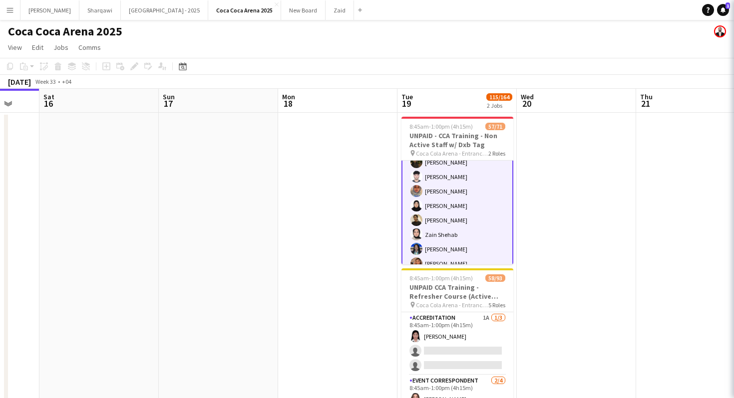
scroll to position [22, 0]
